Goal: Find contact information: Find contact information

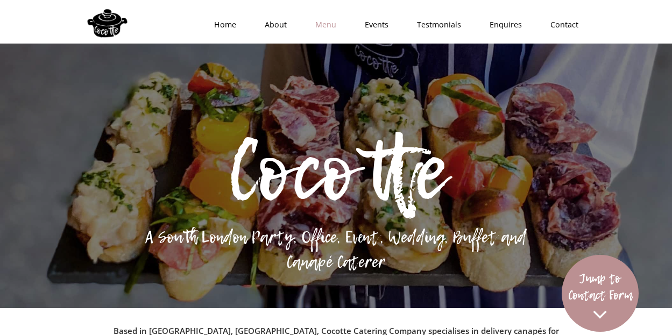
click at [343, 29] on link "Menu" at bounding box center [321, 25] width 49 height 32
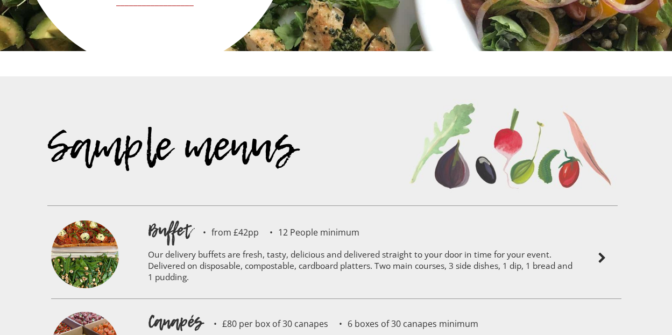
scroll to position [2219, 0]
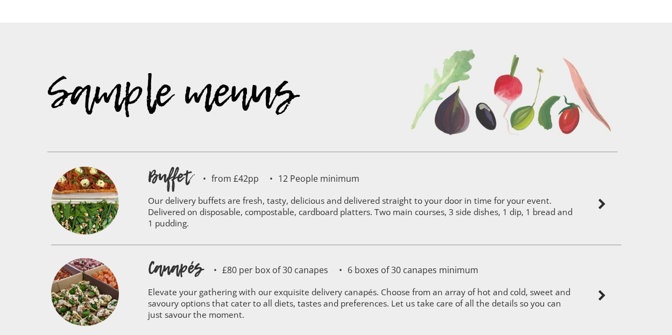
click at [297, 188] on p "Our delivery buffets are fresh, tasty, delicious and delivered straight to your…" at bounding box center [360, 213] width 425 height 51
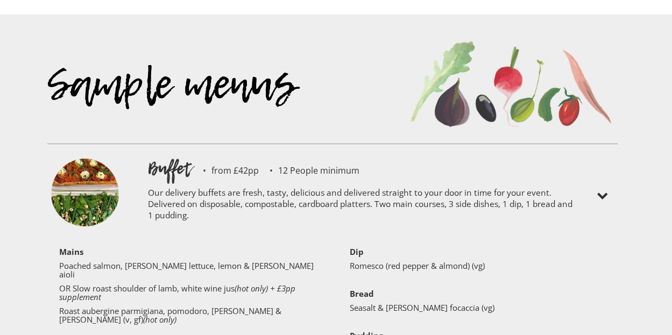
scroll to position [2166, 0]
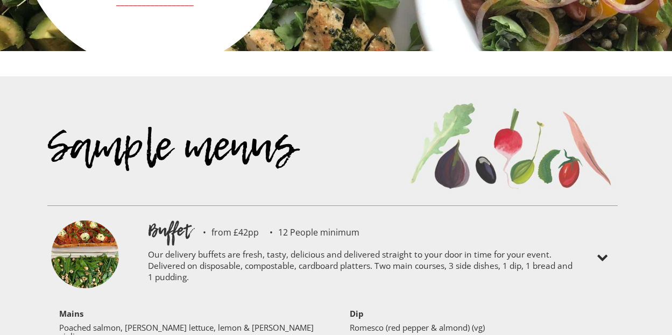
click at [259, 197] on div "Sample menus" at bounding box center [332, 161] width 570 height 150
click at [250, 202] on div "Sample menus" at bounding box center [332, 161] width 570 height 150
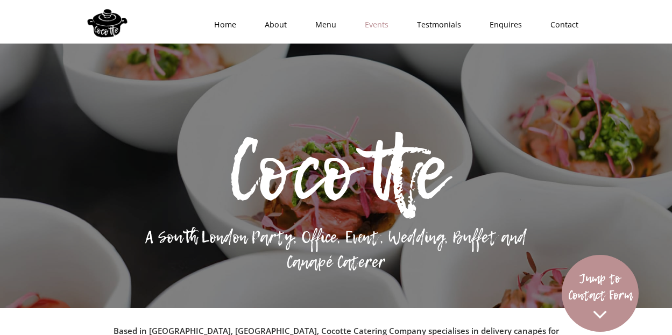
click at [383, 26] on link "Events" at bounding box center [373, 25] width 52 height 32
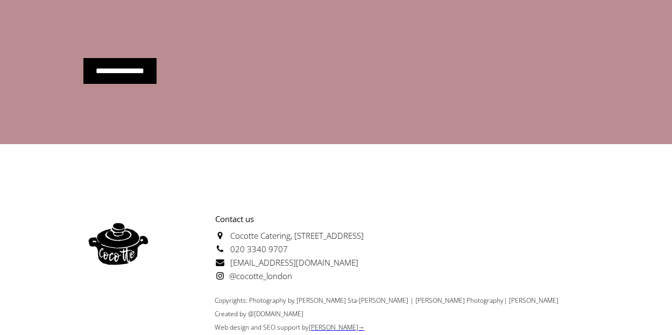
scroll to position [4060, 0]
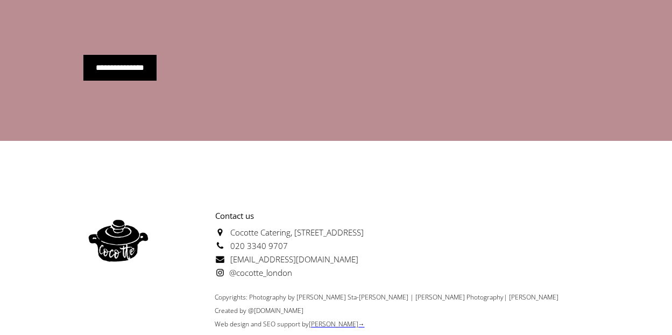
drag, startPoint x: 436, startPoint y: 194, endPoint x: 296, endPoint y: 191, distance: 139.9
click at [296, 204] on div "Contact us [GEOGRAPHIC_DATA][STREET_ADDRESS] 020 3340 9707 [EMAIL_ADDRESS][DOMA…" at bounding box center [336, 244] width 506 height 81
copy span "[STREET_ADDRESS]"
